Goal: Information Seeking & Learning: Learn about a topic

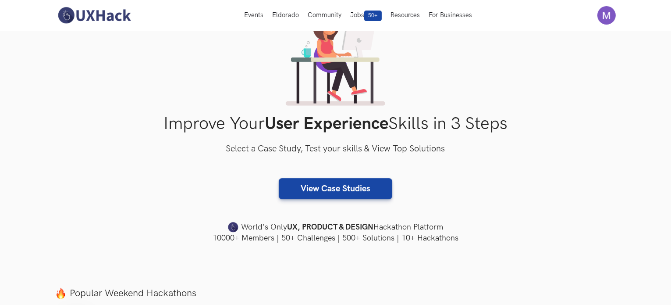
scroll to position [61, 0]
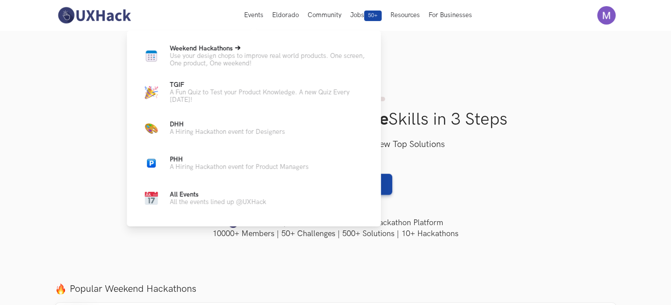
click at [238, 52] on p "Weekend Hackathons Live" at bounding box center [268, 48] width 197 height 7
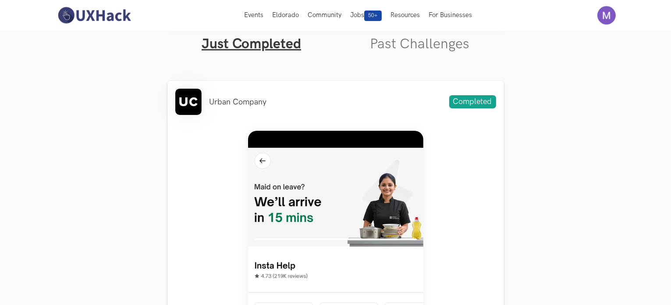
scroll to position [285, 0]
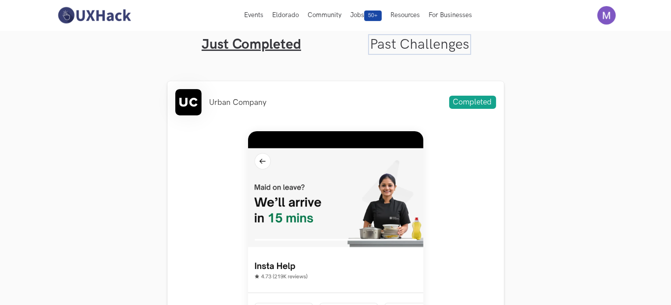
click at [405, 47] on link "Past Challenges" at bounding box center [420, 44] width 100 height 17
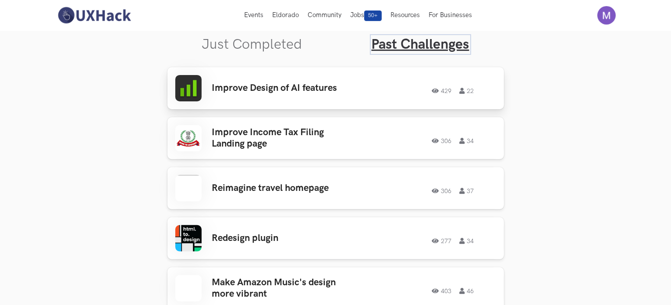
scroll to position [268, 0]
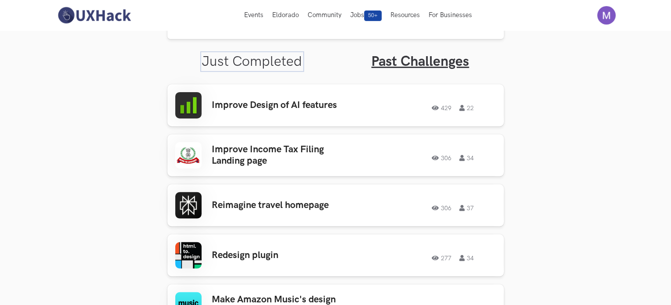
click at [265, 64] on link "Just Completed" at bounding box center [252, 61] width 100 height 17
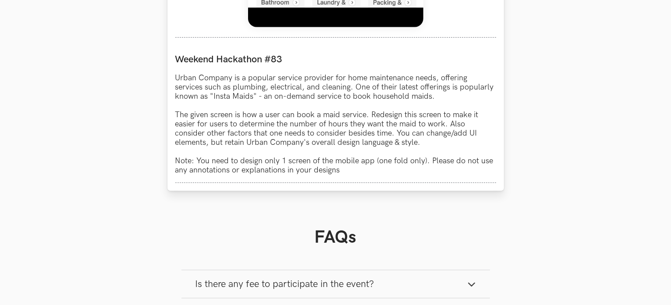
scroll to position [775, 0]
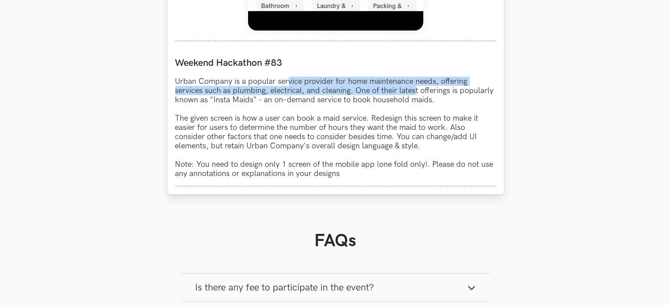
drag, startPoint x: 288, startPoint y: 86, endPoint x: 414, endPoint y: 93, distance: 126.4
click at [414, 93] on p "Urban Company is a popular service provider for home maintenance needs, offerin…" at bounding box center [335, 127] width 321 height 101
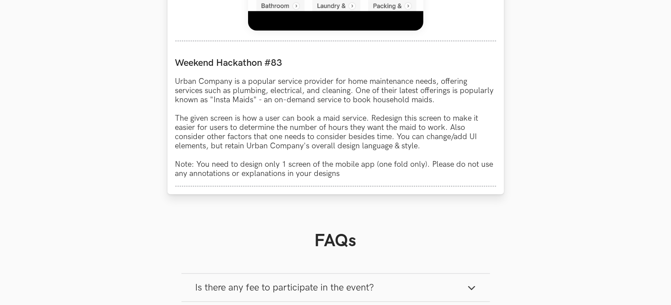
click at [424, 99] on p "Urban Company is a popular service provider for home maintenance needs, offerin…" at bounding box center [335, 127] width 321 height 101
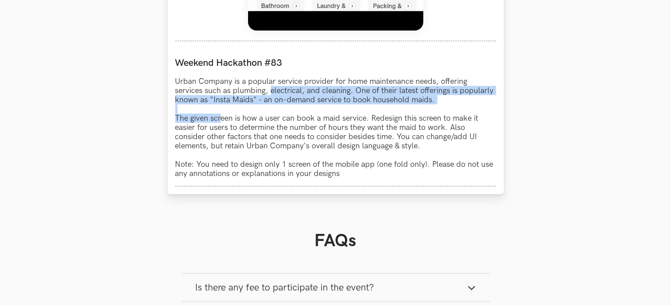
drag, startPoint x: 270, startPoint y: 96, endPoint x: 217, endPoint y: 121, distance: 59.0
click at [217, 121] on p "Urban Company is a popular service provider for home maintenance needs, offerin…" at bounding box center [335, 127] width 321 height 101
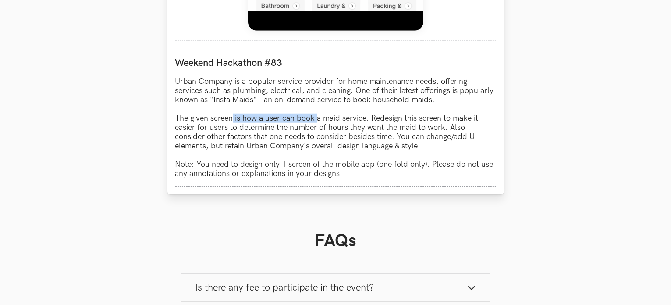
drag, startPoint x: 232, startPoint y: 121, endPoint x: 319, endPoint y: 119, distance: 87.3
click at [319, 119] on p "Urban Company is a popular service provider for home maintenance needs, offerin…" at bounding box center [335, 127] width 321 height 101
drag, startPoint x: 335, startPoint y: 122, endPoint x: 395, endPoint y: 119, distance: 59.7
click at [395, 119] on p "Urban Company is a popular service provider for home maintenance needs, offerin…" at bounding box center [335, 127] width 321 height 101
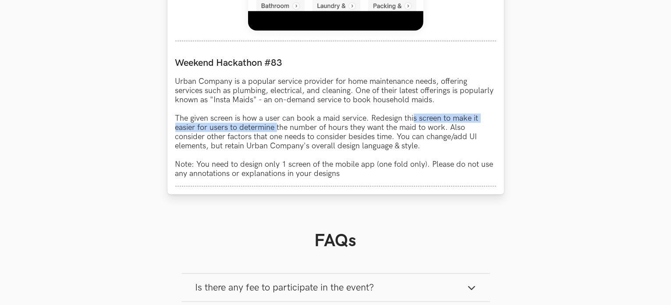
drag, startPoint x: 414, startPoint y: 118, endPoint x: 278, endPoint y: 131, distance: 136.5
click at [278, 131] on p "Urban Company is a popular service provider for home maintenance needs, offerin…" at bounding box center [335, 127] width 321 height 101
click at [349, 125] on p "Urban Company is a popular service provider for home maintenance needs, offerin…" at bounding box center [335, 127] width 321 height 101
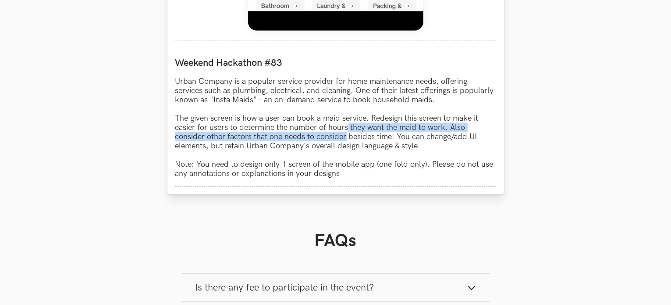
drag, startPoint x: 349, startPoint y: 125, endPoint x: 340, endPoint y: 136, distance: 14.0
click at [340, 136] on p "Urban Company is a popular service provider for home maintenance needs, offerin…" at bounding box center [335, 127] width 321 height 101
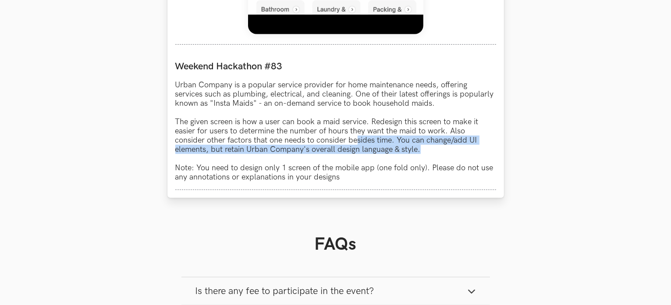
drag, startPoint x: 356, startPoint y: 144, endPoint x: 423, endPoint y: 153, distance: 68.1
click at [423, 153] on p "Urban Company is a popular service provider for home maintenance needs, offerin…" at bounding box center [335, 130] width 321 height 101
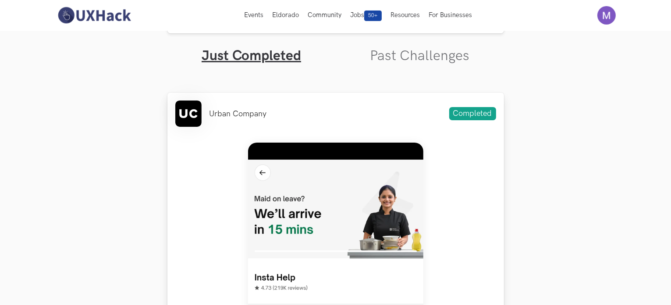
scroll to position [271, 0]
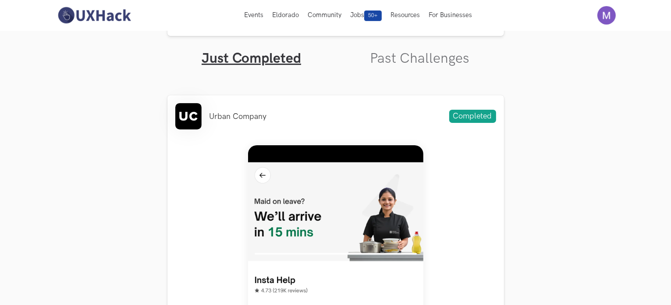
click at [420, 63] on link "Past Challenges" at bounding box center [420, 58] width 100 height 17
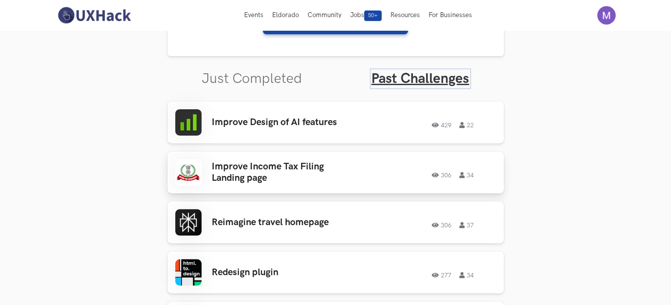
scroll to position [251, 0]
click at [258, 80] on link "Just Completed" at bounding box center [252, 78] width 100 height 17
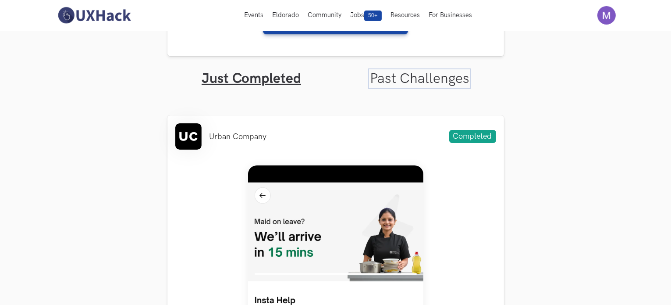
click at [386, 78] on link "Past Challenges" at bounding box center [420, 78] width 100 height 17
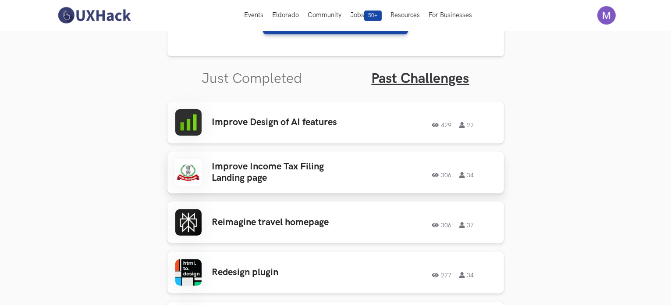
click at [294, 166] on h3 "Improve Income Tax Filing Landing page" at bounding box center [280, 172] width 137 height 23
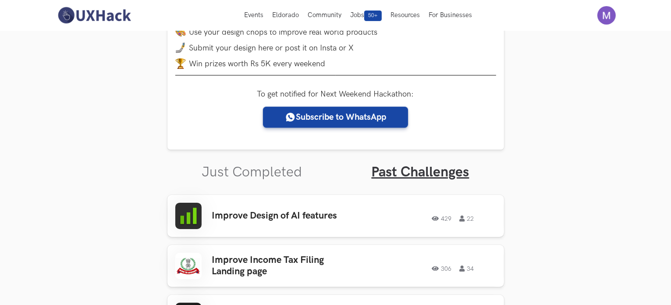
scroll to position [159, 0]
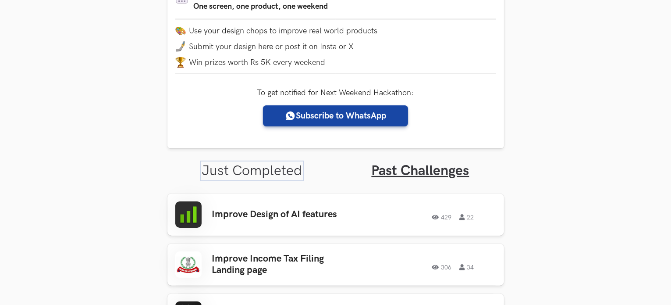
click at [253, 173] on link "Just Completed" at bounding box center [252, 170] width 100 height 17
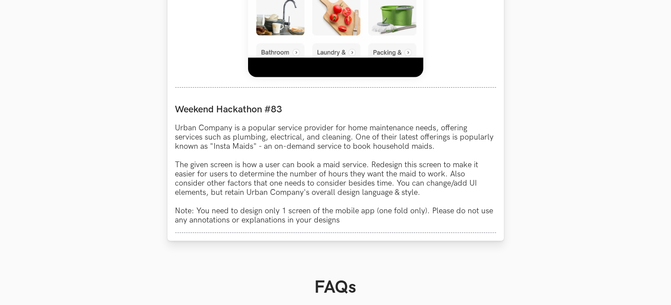
scroll to position [751, 0]
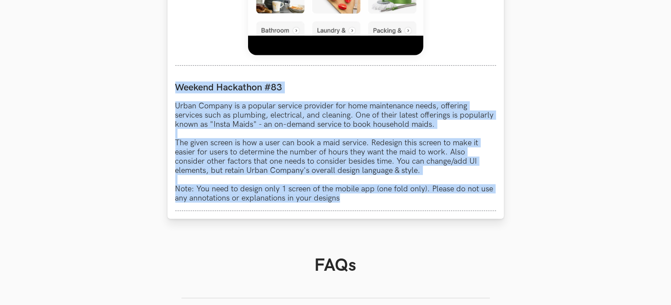
drag, startPoint x: 175, startPoint y: 89, endPoint x: 354, endPoint y: 205, distance: 212.9
click at [354, 205] on div "Weekend Hackathon #83 Urban Company is a popular service provider for home main…" at bounding box center [335, 142] width 321 height 137
copy div "Weekend Hackathon #83 Urban Company is a popular service provider for home main…"
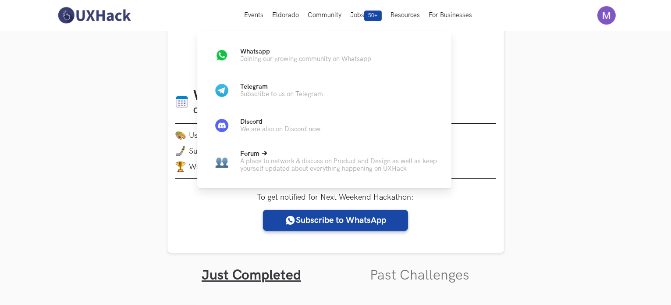
scroll to position [0, 0]
